Goal: Information Seeking & Learning: Learn about a topic

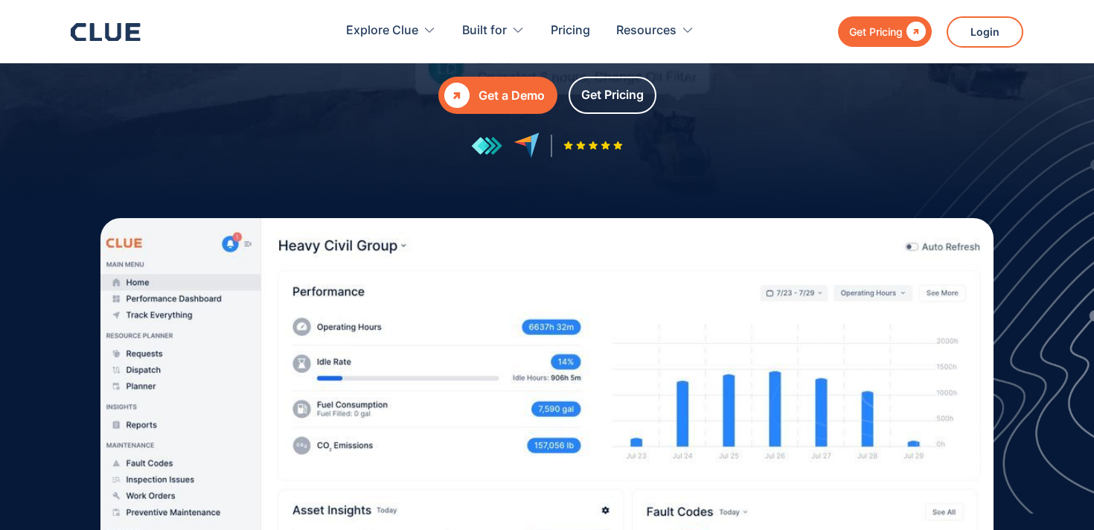
scroll to position [283, 0]
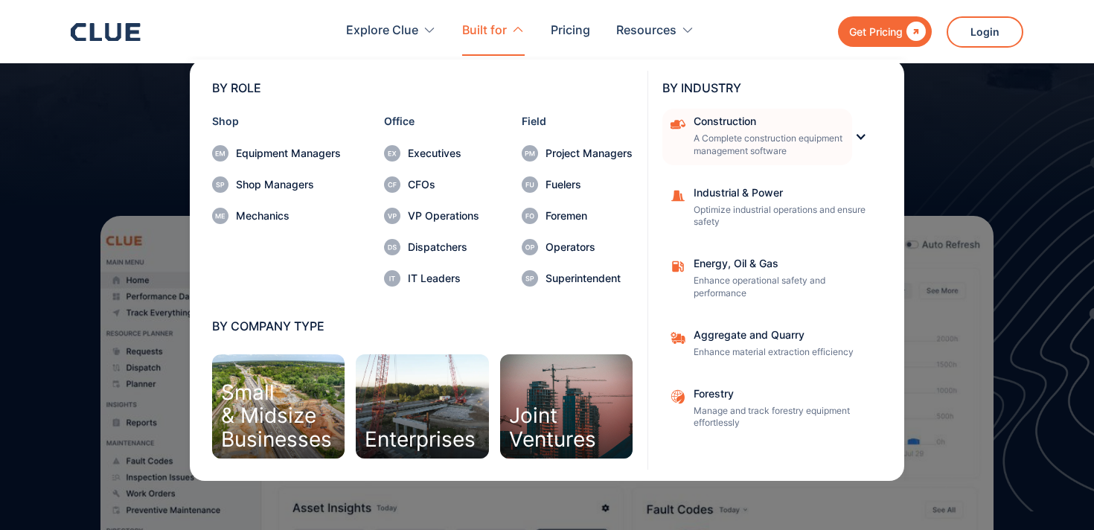
click at [837, 136] on p "A Complete construction equipment management software" at bounding box center [768, 144] width 149 height 25
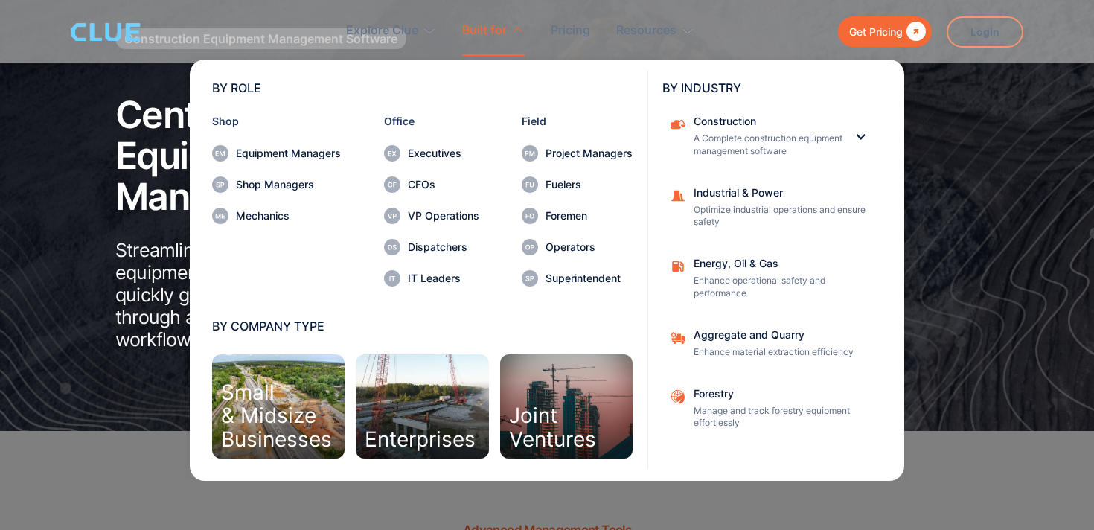
scroll to position [125, 0]
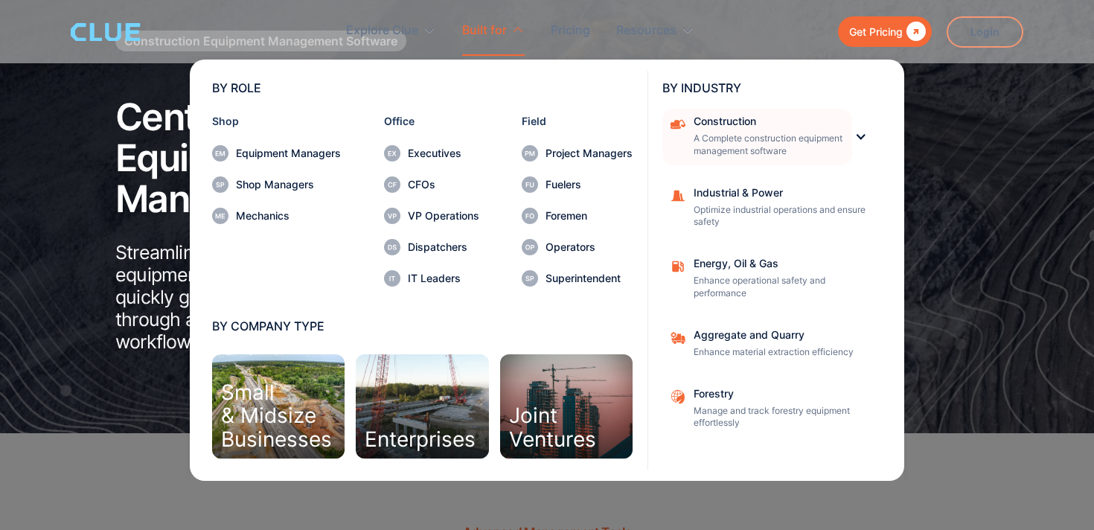
click at [819, 148] on p "A Complete construction equipment management software" at bounding box center [768, 144] width 149 height 25
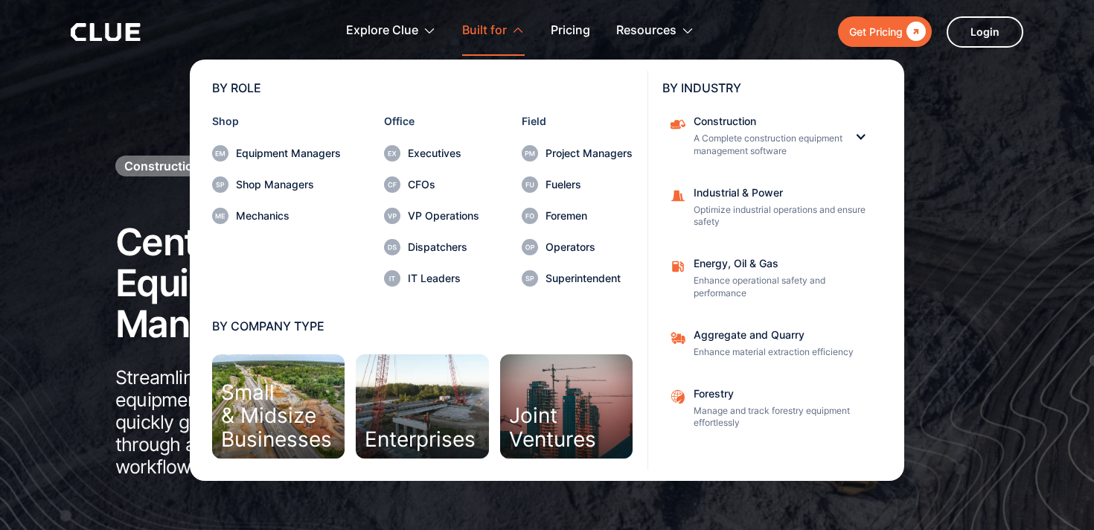
click at [511, 33] on div "Built for" at bounding box center [493, 30] width 63 height 47
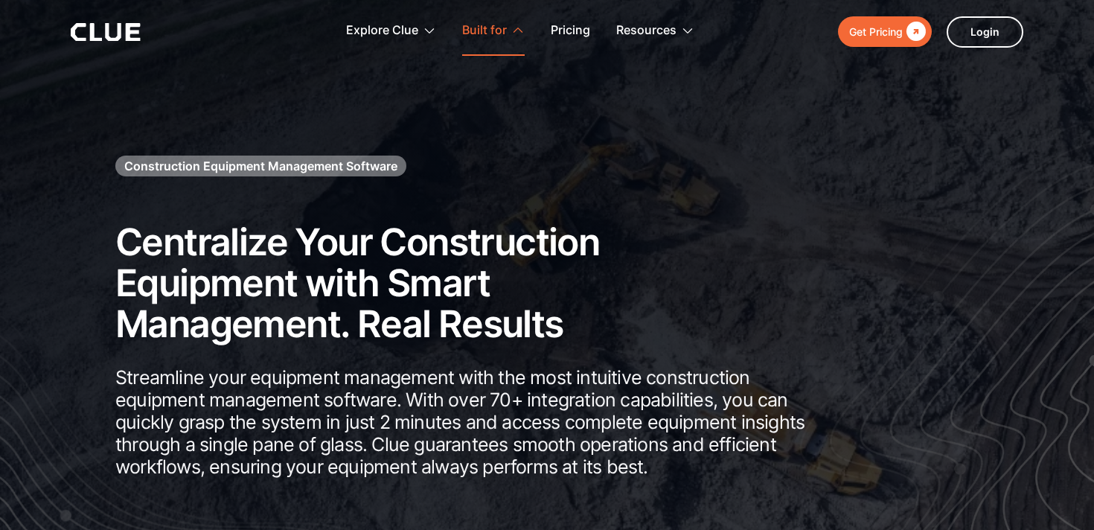
click at [511, 33] on icon at bounding box center [517, 29] width 13 height 13
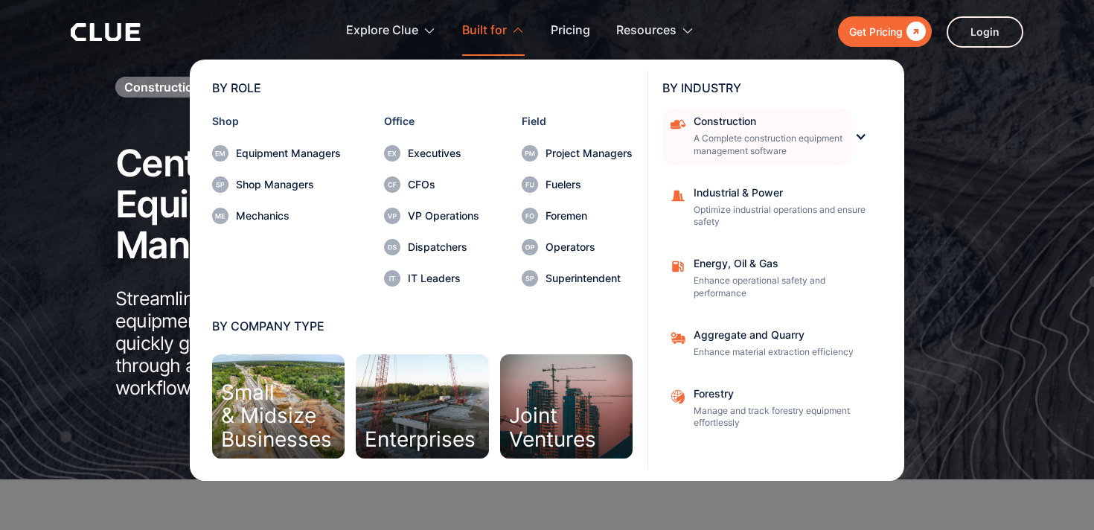
scroll to position [84, 0]
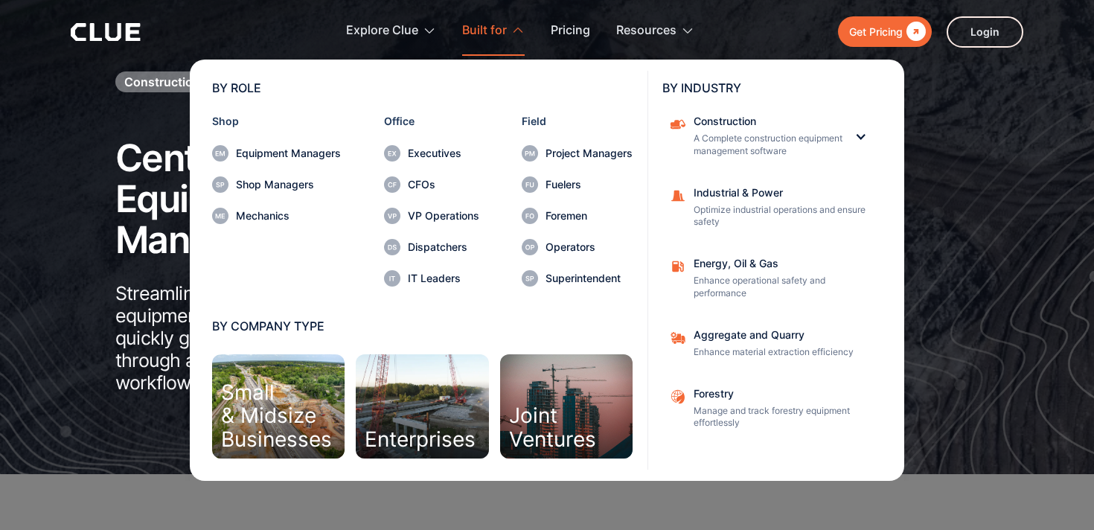
click at [942, 185] on div "BY ROLE Shop Equipment Managers Shop Managers Mechanics Office Executives CFOs …" at bounding box center [547, 268] width 796 height 425
click at [912, 187] on div "BY ROLE Shop Equipment Managers Shop Managers Mechanics Office Executives CFOs …" at bounding box center [547, 268] width 796 height 425
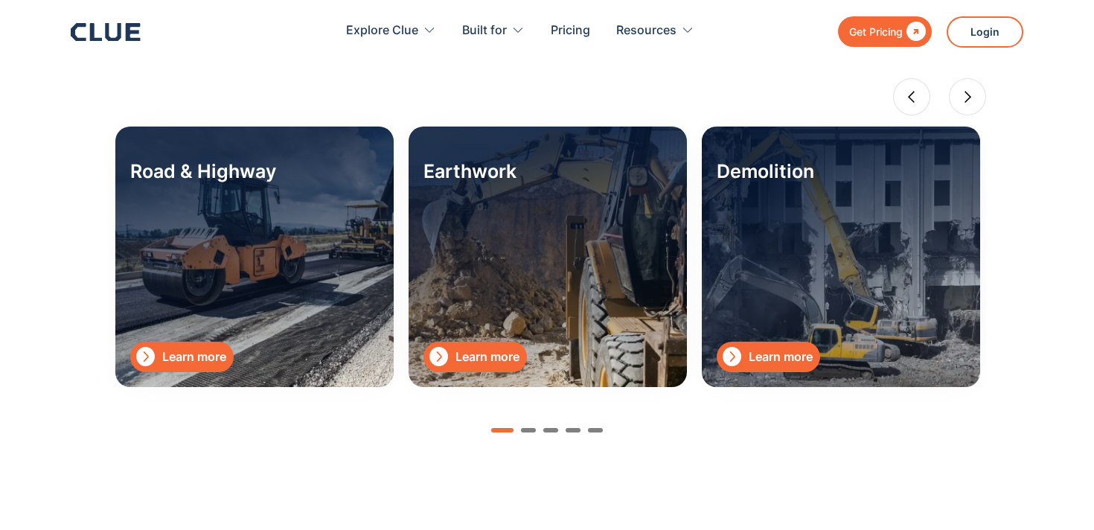
scroll to position [4843, 0]
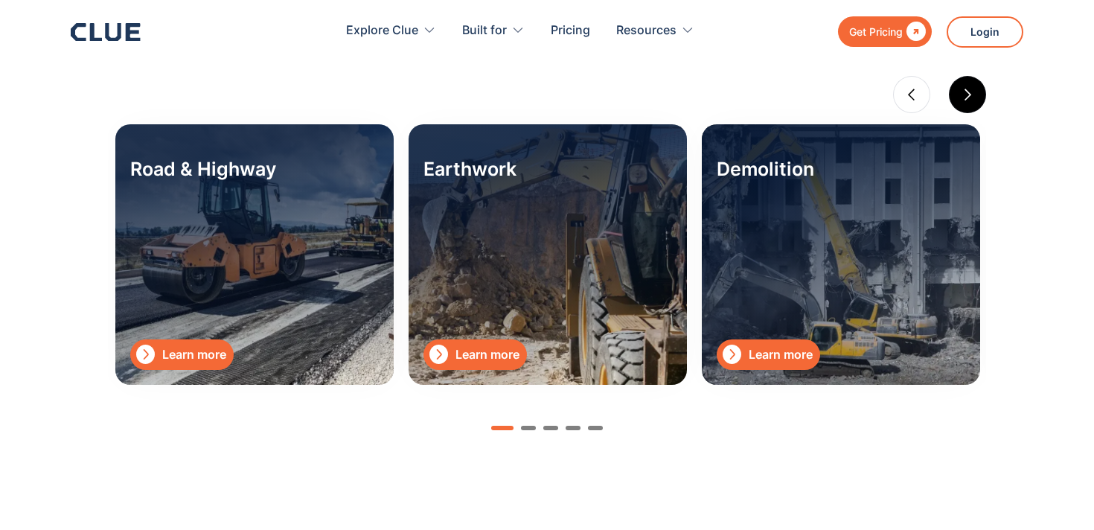
click at [968, 89] on div "next slide" at bounding box center [967, 94] width 13 height 13
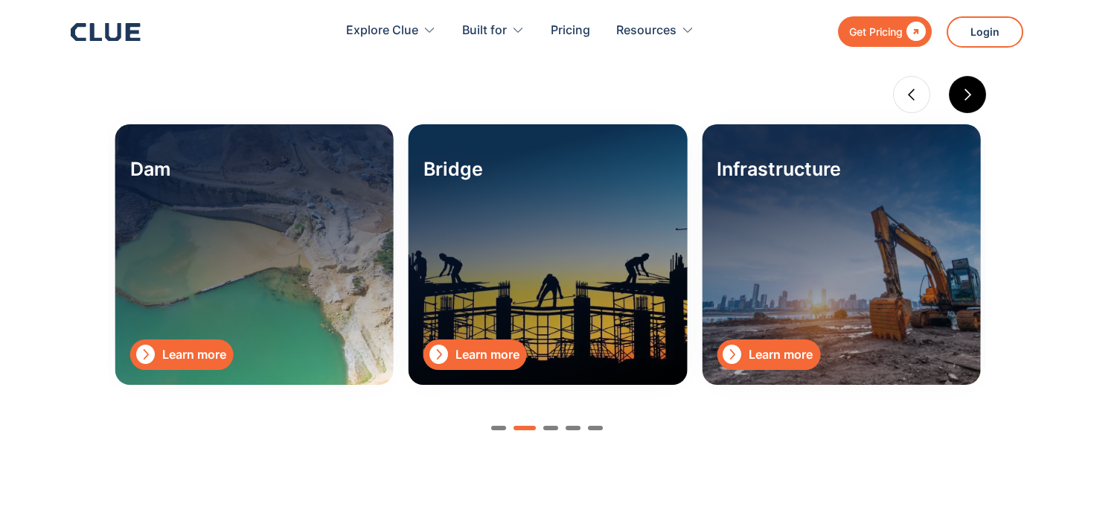
click at [968, 89] on div "next slide" at bounding box center [967, 94] width 13 height 13
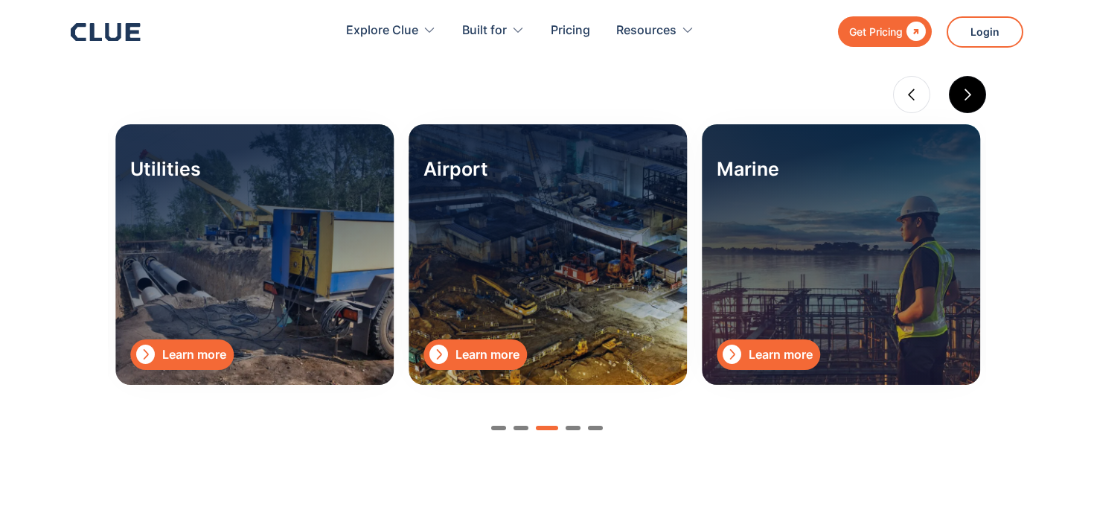
click at [968, 89] on div "next slide" at bounding box center [967, 94] width 13 height 13
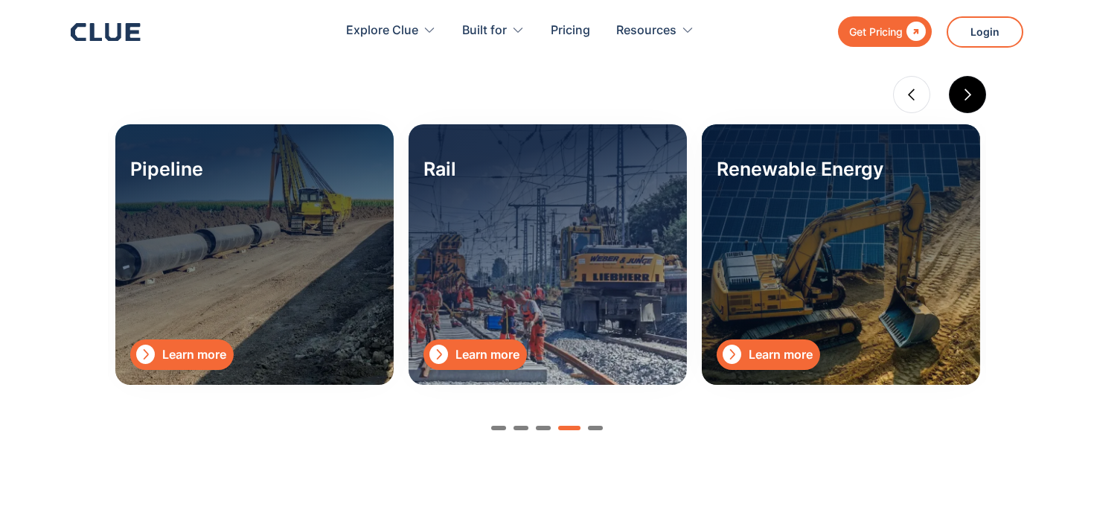
click at [968, 89] on div "next slide" at bounding box center [967, 94] width 13 height 13
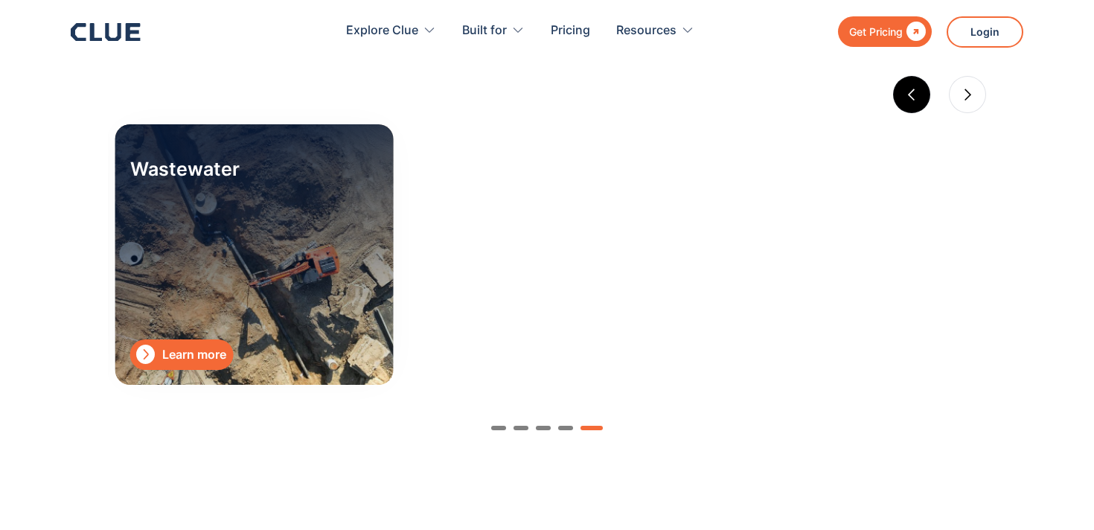
click at [914, 89] on div "previous slide" at bounding box center [911, 94] width 13 height 13
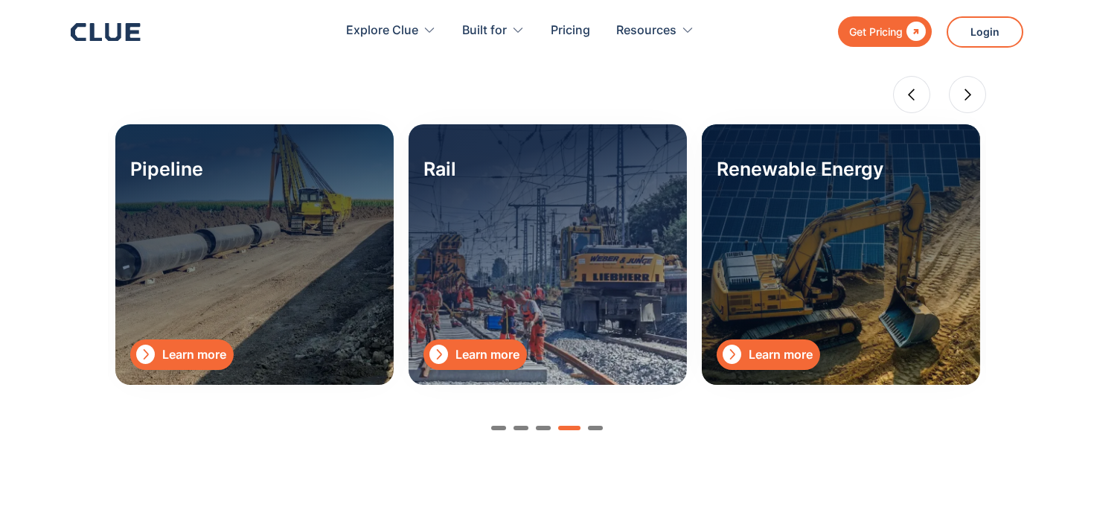
click at [792, 360] on div "Learn more" at bounding box center [781, 354] width 64 height 19
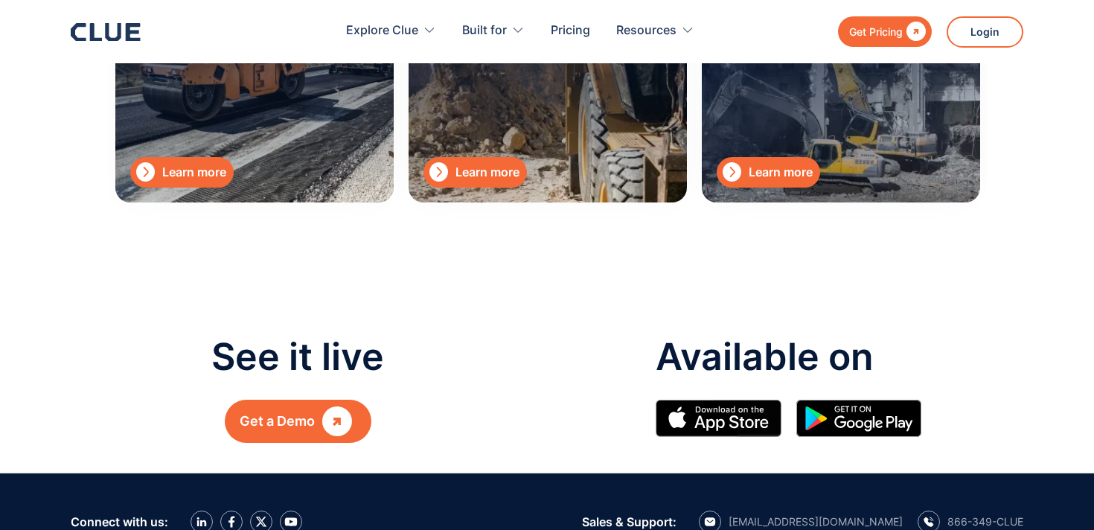
scroll to position [2268, 0]
